Goal: Navigation & Orientation: Go to known website

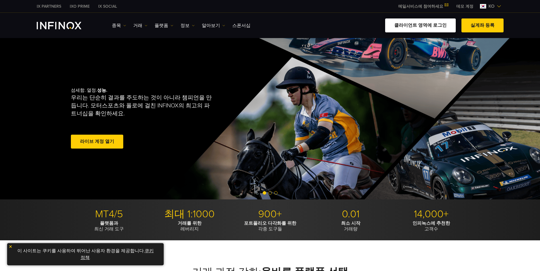
click at [413, 29] on link "클라이언트 영역에 로그인" at bounding box center [420, 25] width 71 height 14
